Goal: Information Seeking & Learning: Find specific fact

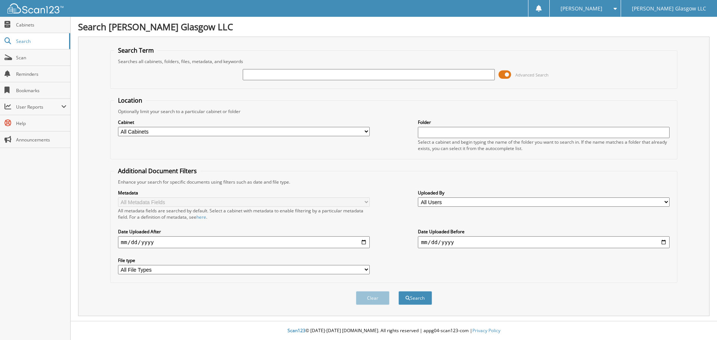
click at [252, 73] on input "text" at bounding box center [369, 74] width 252 height 11
type input "8015907"
click at [398, 291] on button "Search" at bounding box center [415, 298] width 34 height 14
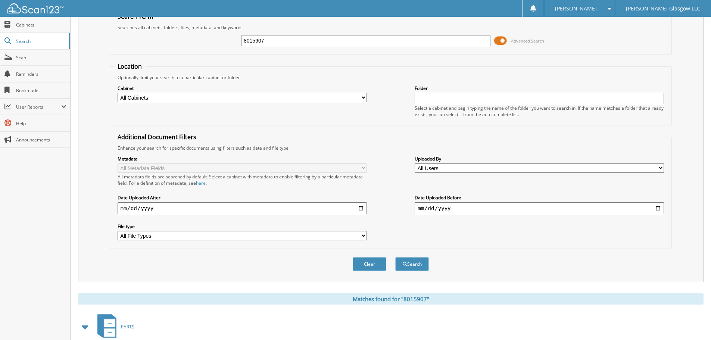
scroll to position [106, 0]
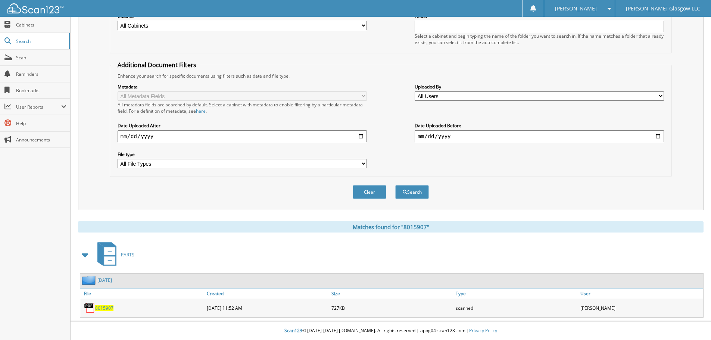
click at [100, 309] on span "8015907" at bounding box center [104, 308] width 18 height 6
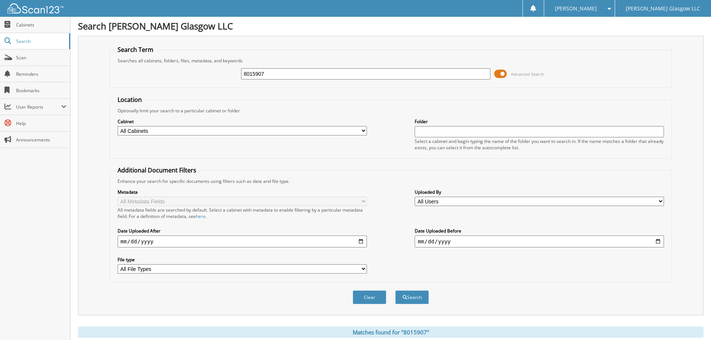
scroll to position [0, 0]
drag, startPoint x: 265, startPoint y: 76, endPoint x: 253, endPoint y: 72, distance: 12.4
click at [253, 72] on input "8015907" at bounding box center [365, 74] width 249 height 11
type input "8010028"
click at [395, 291] on button "Search" at bounding box center [412, 298] width 34 height 14
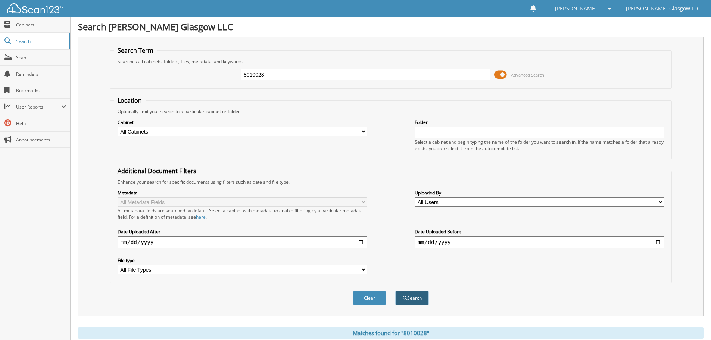
click at [417, 295] on button "Search" at bounding box center [412, 298] width 34 height 14
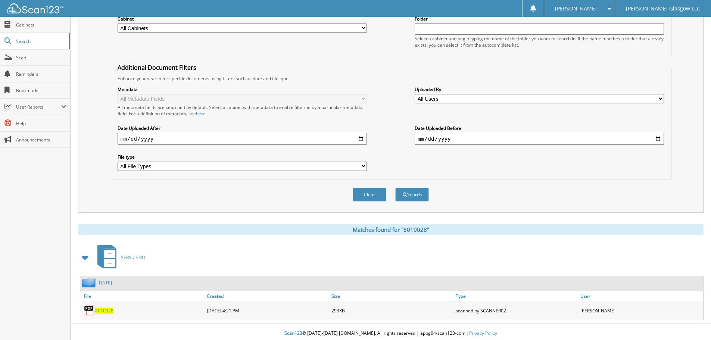
scroll to position [106, 0]
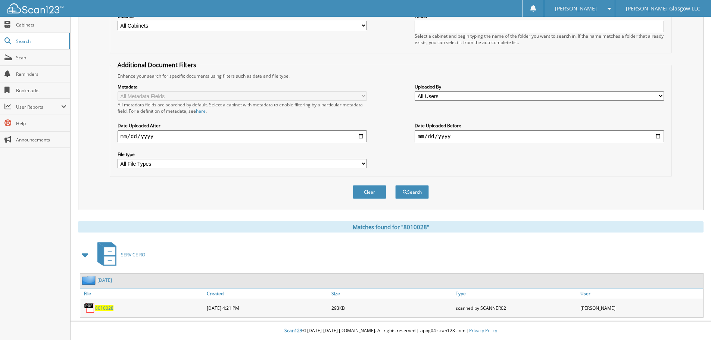
click at [102, 306] on span "8010028" at bounding box center [104, 308] width 18 height 6
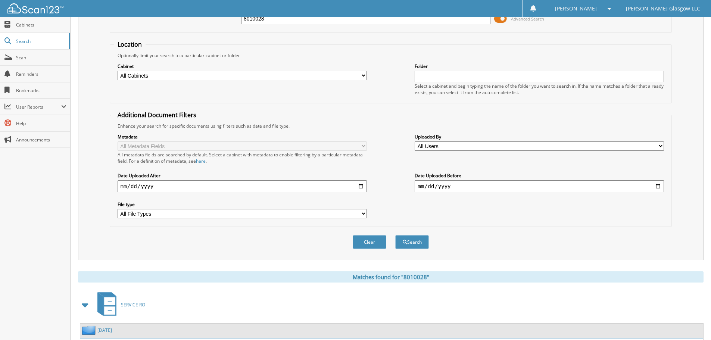
scroll to position [0, 0]
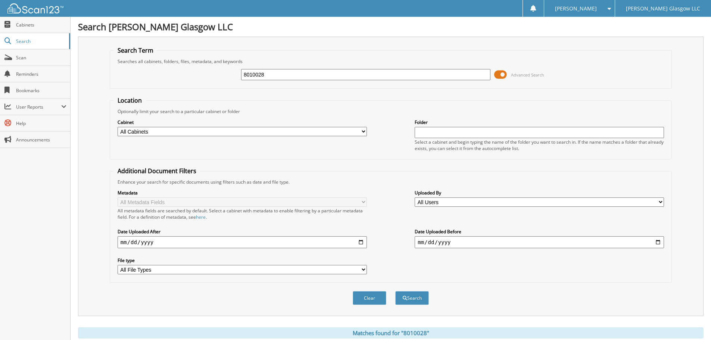
drag, startPoint x: 253, startPoint y: 75, endPoint x: 237, endPoint y: 76, distance: 15.7
click at [237, 76] on div "8010028 Advanced Search" at bounding box center [391, 75] width 554 height 20
type input "60090028"
click at [395, 291] on button "Search" at bounding box center [412, 298] width 34 height 14
click at [253, 72] on input "60090028" at bounding box center [365, 74] width 249 height 11
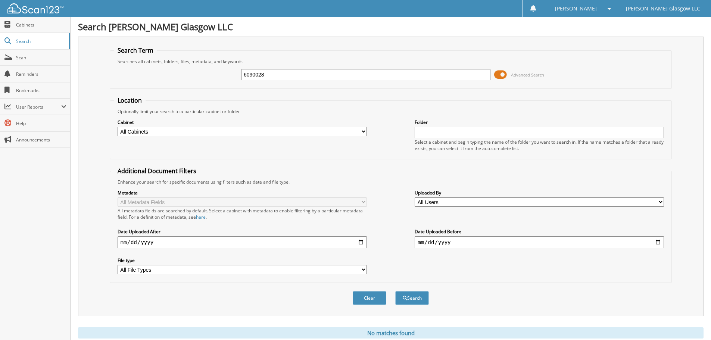
type input "6090028"
click at [395, 291] on button "Search" at bounding box center [412, 298] width 34 height 14
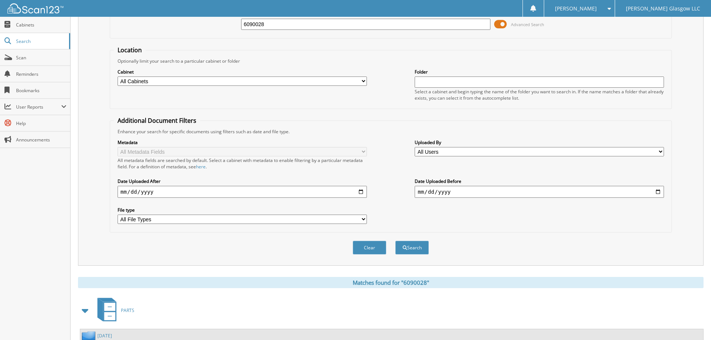
scroll to position [106, 0]
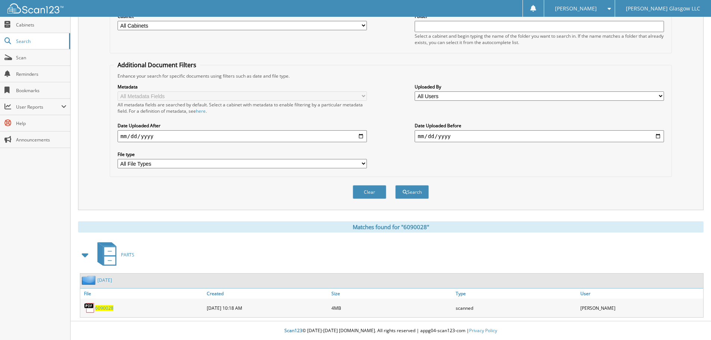
click at [100, 309] on span "6090028" at bounding box center [104, 308] width 18 height 6
